Goal: Obtain resource: Download file/media

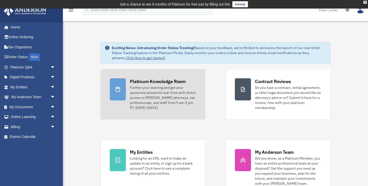
click at [166, 78] on link "Platinum Knowledge Room Further your learning and get your questions answered r…" at bounding box center [152, 94] width 105 height 51
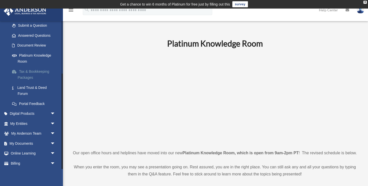
scroll to position [82, 0]
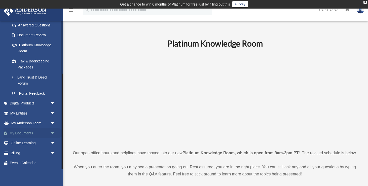
click at [50, 134] on span "arrow_drop_down" at bounding box center [55, 133] width 10 height 10
click at [27, 145] on link "Box" at bounding box center [35, 143] width 56 height 10
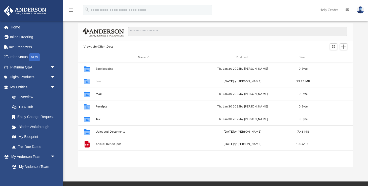
scroll to position [35, 0]
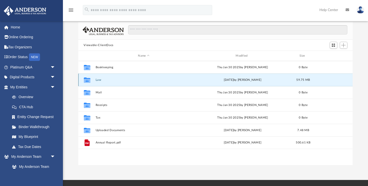
click at [99, 81] on button "Law" at bounding box center [143, 79] width 97 height 3
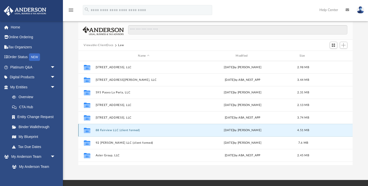
click at [115, 131] on button "88 Fairview LLC (client formed)" at bounding box center [143, 130] width 97 height 3
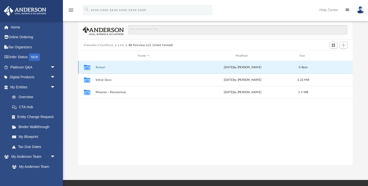
click at [110, 68] on button "Annual" at bounding box center [143, 67] width 97 height 3
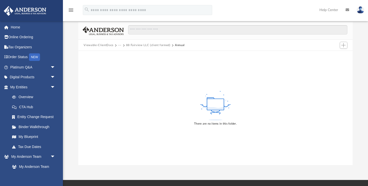
click at [162, 45] on button "88 Fairview LLC (client formed)" at bounding box center [148, 45] width 44 height 5
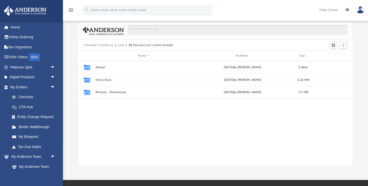
scroll to position [114, 274]
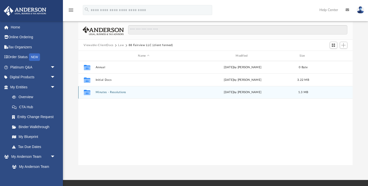
click at [117, 93] on button "Minutes - Resolutions" at bounding box center [143, 92] width 97 height 3
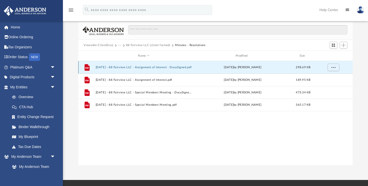
click at [125, 68] on button "2025.05.21 - 88 Fairview LLC - Assignment of Interest - DocuSigned.pdf" at bounding box center [143, 67] width 97 height 3
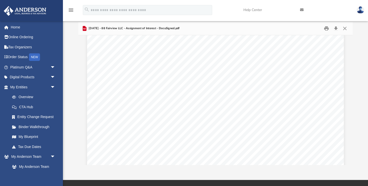
scroll to position [0, 0]
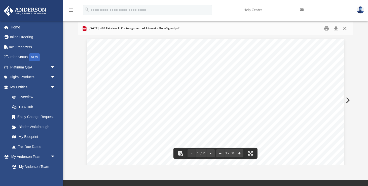
click at [344, 28] on button "Close" at bounding box center [344, 29] width 9 height 8
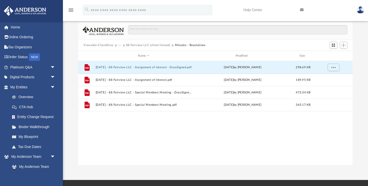
click at [132, 45] on button "88 Fairview LLC (client formed)" at bounding box center [148, 45] width 44 height 5
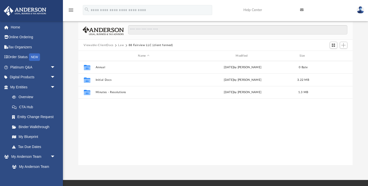
click at [122, 45] on button "Law" at bounding box center [121, 45] width 6 height 5
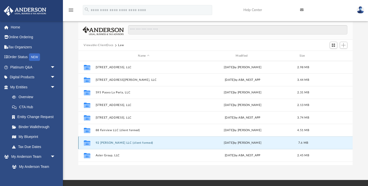
click at [120, 143] on button "92 Mercer LLC (client formed)" at bounding box center [143, 142] width 97 height 3
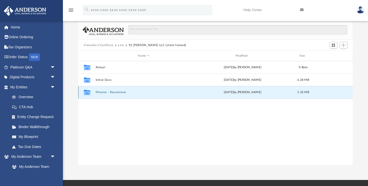
click at [118, 94] on button "Minutes - Resolutions" at bounding box center [143, 92] width 97 height 3
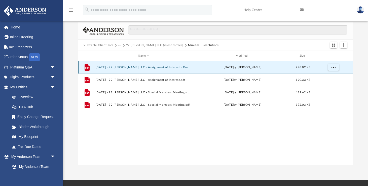
click at [139, 68] on button "2025.05.21 - 92 Mercer LLC - Assignment of Interest - DocuSigned.pdf" at bounding box center [143, 67] width 97 height 3
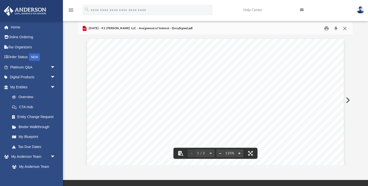
click at [345, 28] on button "Close" at bounding box center [344, 29] width 9 height 8
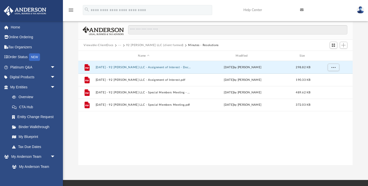
click at [153, 45] on button "92 Mercer LLC (client formed)" at bounding box center [154, 45] width 57 height 5
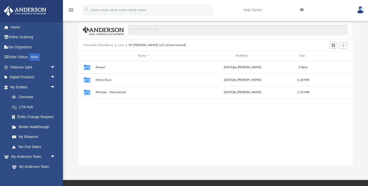
click at [120, 47] on button "Law" at bounding box center [121, 45] width 6 height 5
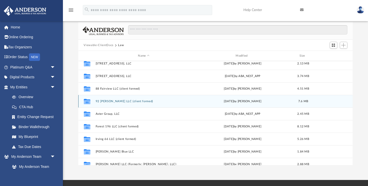
scroll to position [42, 0]
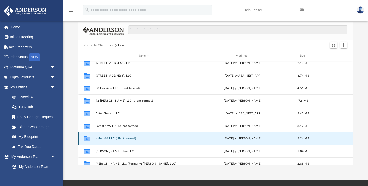
click at [129, 139] on button "Irving 66 LLC (client formed)" at bounding box center [143, 138] width 97 height 3
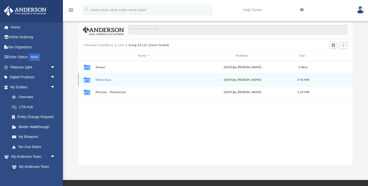
click at [119, 82] on div "Collaborated Folder Initial Docs Thu Sep 25 2025 by Seth Blomquist 3.96 MB" at bounding box center [215, 80] width 275 height 13
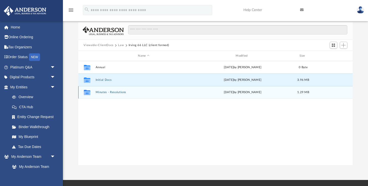
click at [106, 91] on button "Minutes - Resolutions" at bounding box center [143, 92] width 97 height 3
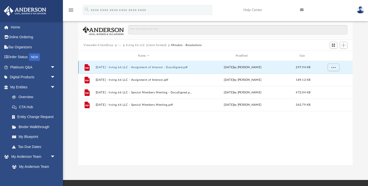
click at [132, 66] on button "2025.05.21 - Irving 66 LLC - Assignment of Interest - DocuSigned.pdf" at bounding box center [143, 67] width 97 height 3
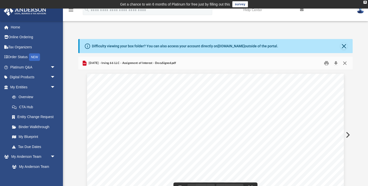
click at [345, 64] on button "Close" at bounding box center [344, 63] width 9 height 8
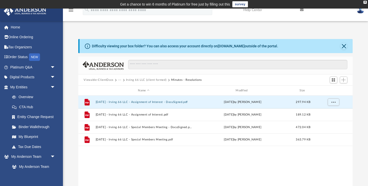
click at [148, 81] on button "Irving 66 LLC (client formed)" at bounding box center [146, 80] width 41 height 5
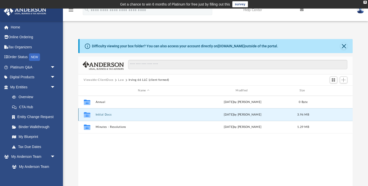
click at [105, 115] on button "Initial Docs" at bounding box center [143, 114] width 97 height 3
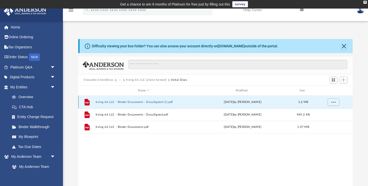
click at [131, 102] on button "Irving 66 LLC - Binder Documents - DocuSigned (1).pdf" at bounding box center [143, 101] width 97 height 3
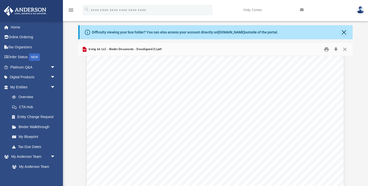
scroll to position [442, 0]
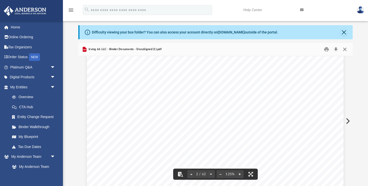
click at [345, 49] on button "Close" at bounding box center [344, 50] width 9 height 8
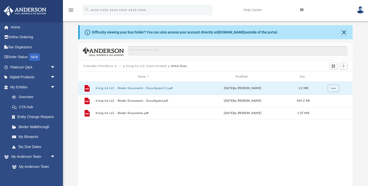
click at [141, 67] on button "Irving 66 LLC (client formed)" at bounding box center [146, 66] width 41 height 5
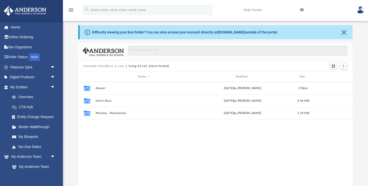
click at [122, 66] on button "Law" at bounding box center [121, 66] width 6 height 5
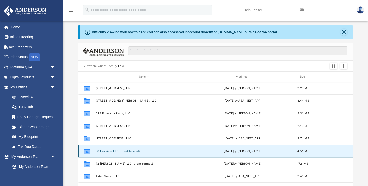
click at [117, 152] on button "88 Fairview LLC (client formed)" at bounding box center [143, 151] width 97 height 3
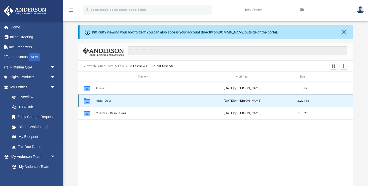
click at [106, 100] on button "Initial Docs" at bounding box center [143, 100] width 97 height 3
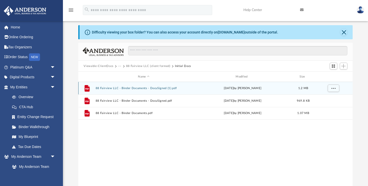
click at [116, 87] on button "88 Fairview LLC - Binder Documents - DocuSigned (1).pdf" at bounding box center [143, 88] width 97 height 3
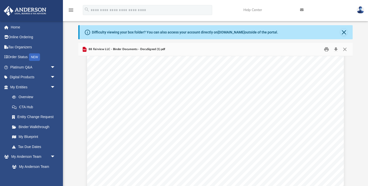
scroll to position [412, 0]
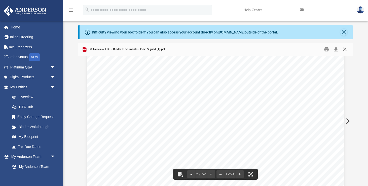
click at [345, 50] on button "Close" at bounding box center [344, 50] width 9 height 8
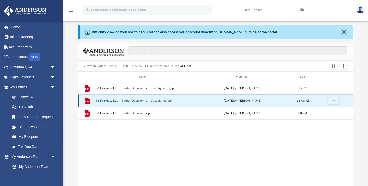
click at [132, 100] on button "88 Fairview LLC - Binder Documents - DocuSigned.pdf" at bounding box center [143, 100] width 97 height 3
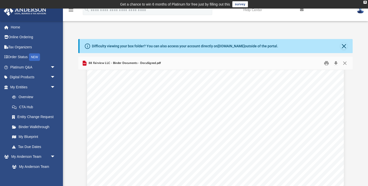
scroll to position [404, 0]
click at [345, 64] on button "Close" at bounding box center [344, 63] width 9 height 8
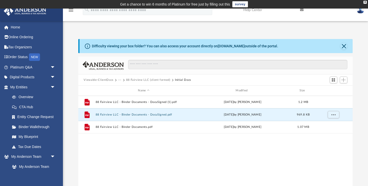
click at [132, 80] on button "88 Fairview LLC (client formed)" at bounding box center [148, 80] width 44 height 5
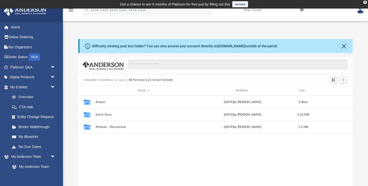
click at [119, 81] on button "Law" at bounding box center [121, 80] width 6 height 5
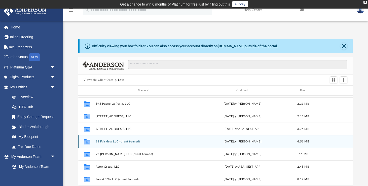
scroll to position [26, 0]
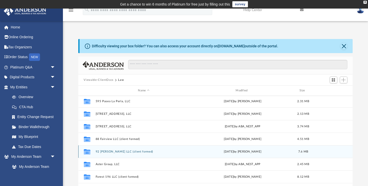
click at [120, 154] on div "Collaborated Folder 92 Mercer LLC (client formed) Thu Sep 25 2025 by Seth Blomq…" at bounding box center [215, 151] width 275 height 13
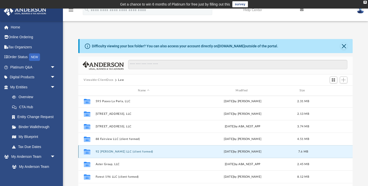
click at [120, 153] on button "92 Mercer LLC (client formed)" at bounding box center [143, 151] width 97 height 3
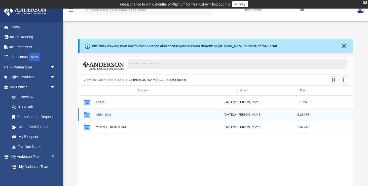
click at [124, 116] on button "Initial Docs" at bounding box center [143, 114] width 97 height 3
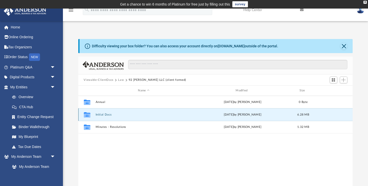
click at [124, 116] on button "Initial Docs" at bounding box center [143, 114] width 97 height 3
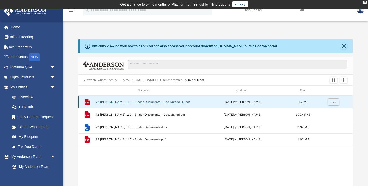
click at [130, 102] on button "92 Mercer LLC - Binder Documents - DocuSigned (1).pdf" at bounding box center [143, 101] width 97 height 3
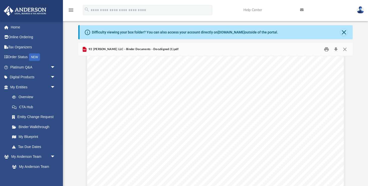
scroll to position [415, 0]
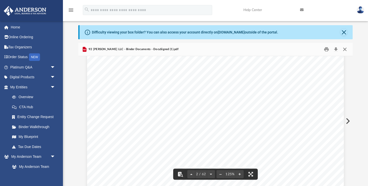
click at [345, 48] on button "Close" at bounding box center [344, 50] width 9 height 8
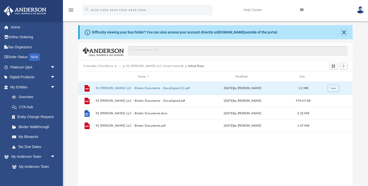
click at [134, 66] on button "92 Mercer LLC (client formed)" at bounding box center [154, 66] width 57 height 5
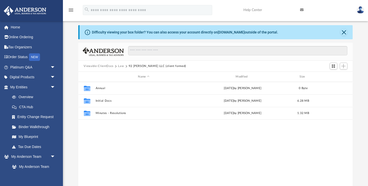
click at [121, 67] on button "Law" at bounding box center [121, 66] width 6 height 5
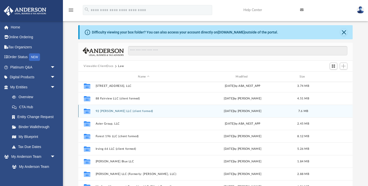
scroll to position [54, 0]
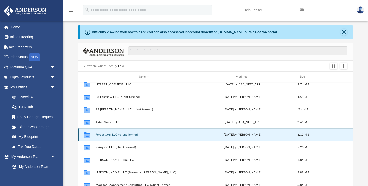
click at [125, 135] on button "Forest 196 LLC (client formed)" at bounding box center [143, 134] width 97 height 3
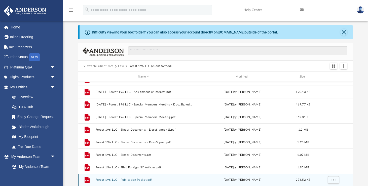
scroll to position [0, 0]
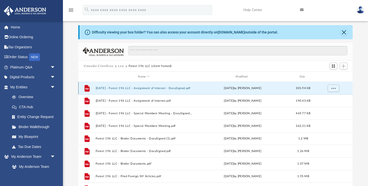
click at [153, 89] on button "2025.07.09 - Forest 196 LLC - Assignment of Interest - DocuSigned.pdf" at bounding box center [143, 88] width 97 height 3
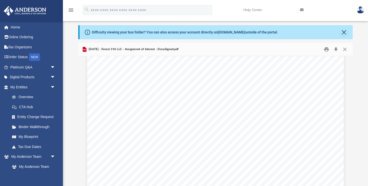
scroll to position [412, 0]
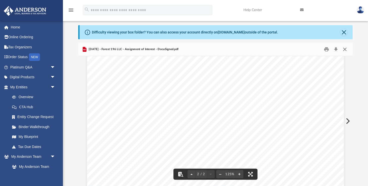
click at [346, 49] on button "Close" at bounding box center [344, 50] width 9 height 8
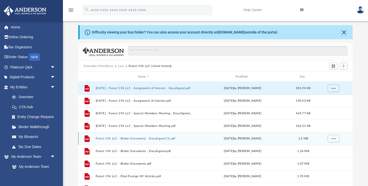
click at [160, 140] on div "File Forest 196 LLC - Binder Documents - DocuSigned (1).pdf Tue Jul 29 2025 by …" at bounding box center [215, 138] width 275 height 13
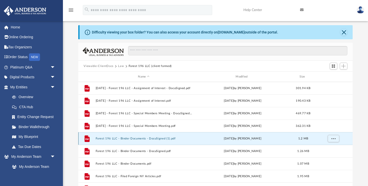
click at [160, 140] on button "Forest 196 LLC - Binder Documents - DocuSigned (1).pdf" at bounding box center [143, 138] width 97 height 3
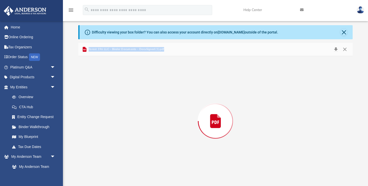
click at [160, 140] on div "Preview" at bounding box center [215, 121] width 275 height 130
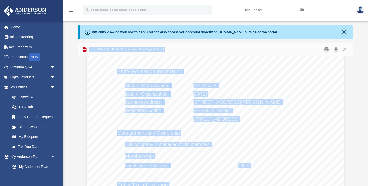
scroll to position [364, 0]
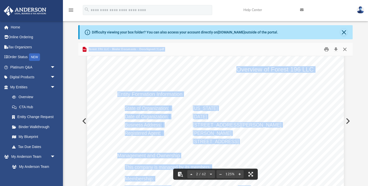
click at [345, 51] on button "Close" at bounding box center [344, 50] width 9 height 8
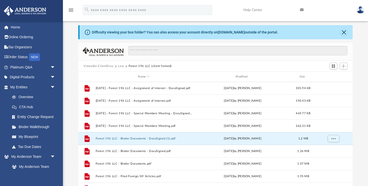
click at [120, 67] on button "Law" at bounding box center [121, 66] width 6 height 5
